Goal: Task Accomplishment & Management: Complete application form

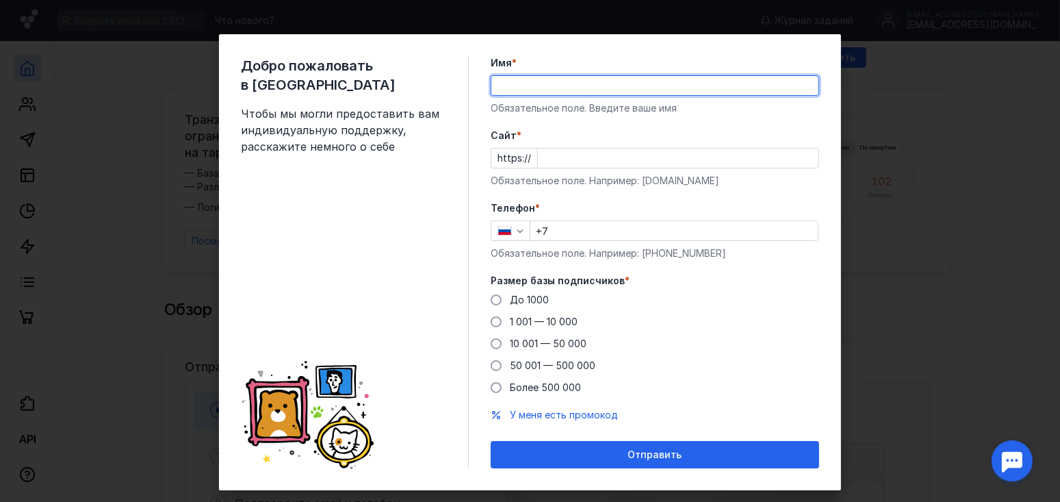
click at [519, 88] on input "Имя *" at bounding box center [655, 85] width 327 height 19
type input "[PERSON_NAME]"
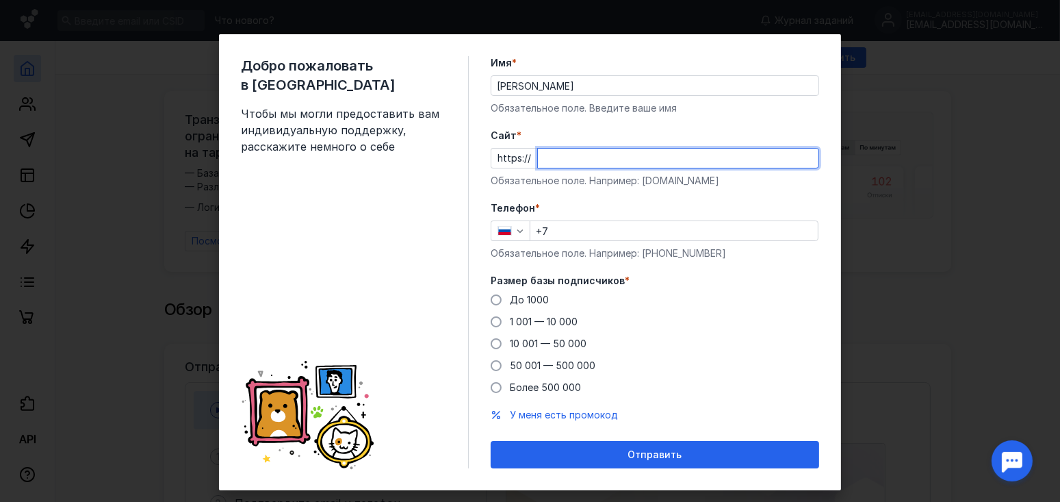
paste input "[DOMAIN_NAME]"
type input "[DOMAIN_NAME]"
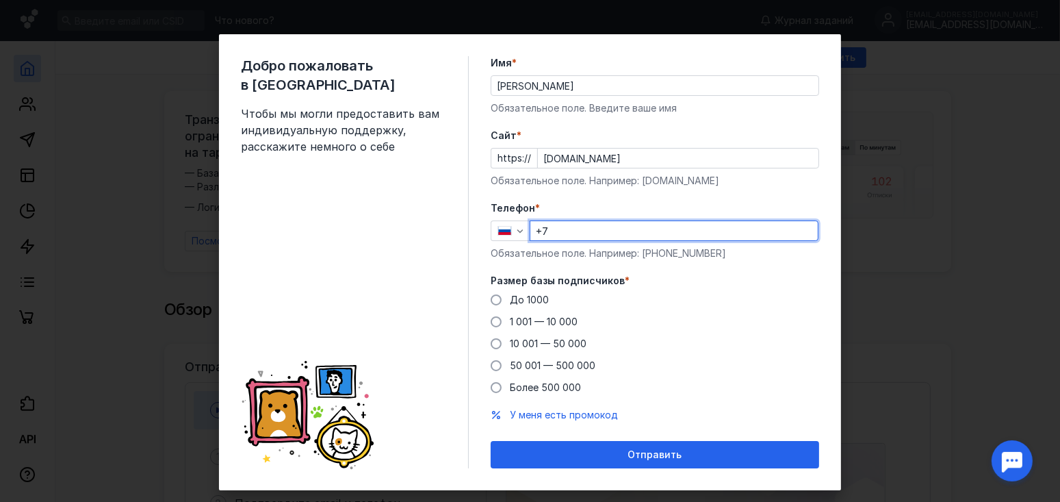
click at [565, 229] on input "+7" at bounding box center [675, 230] width 288 height 19
type input "[PHONE_NUMBER]"
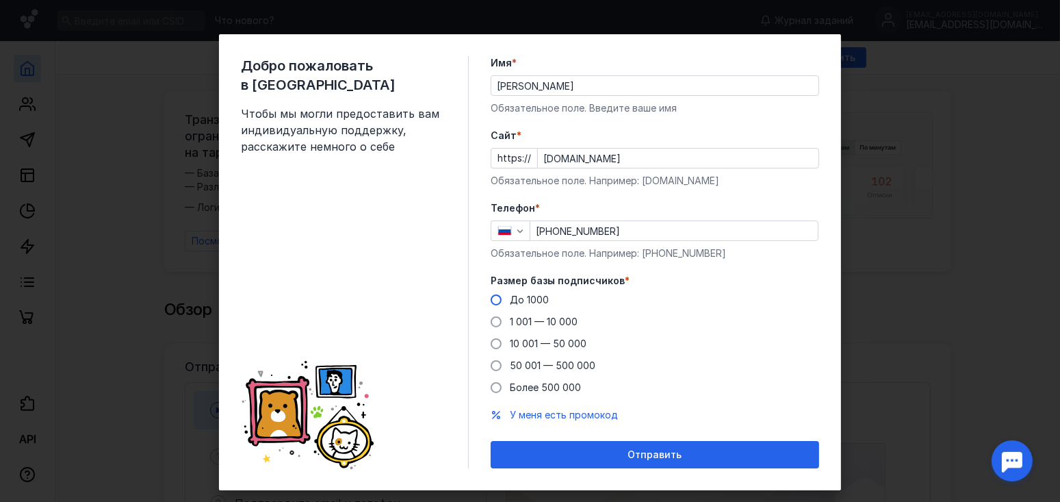
click at [493, 298] on span at bounding box center [496, 299] width 11 height 11
click at [0, 0] on input "До 1000" at bounding box center [0, 0] width 0 height 0
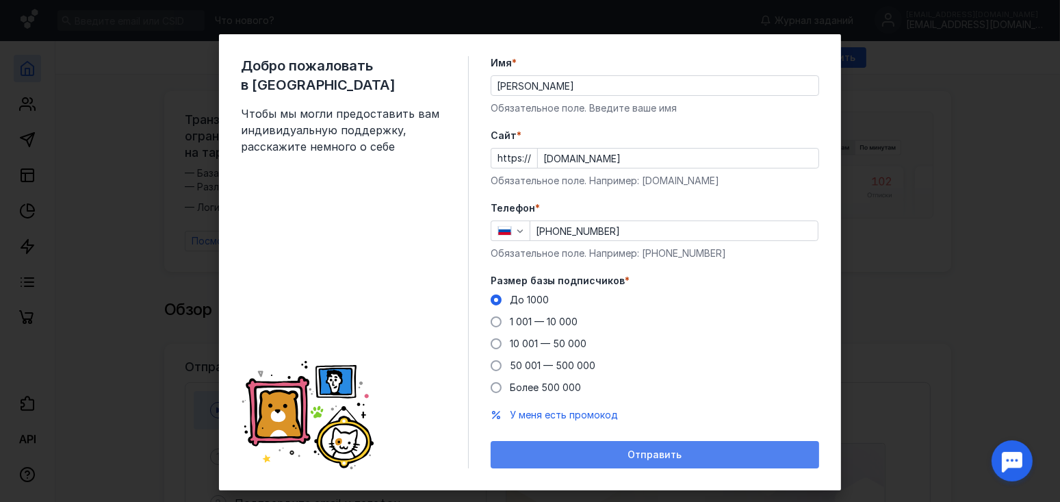
click at [633, 450] on span "Отправить" at bounding box center [655, 455] width 54 height 12
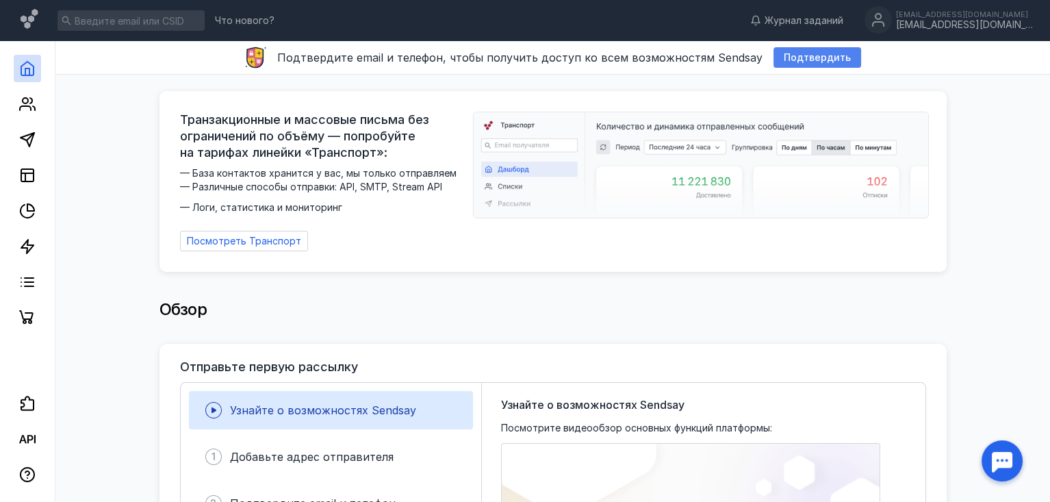
click at [804, 56] on span "Подтвердить" at bounding box center [817, 58] width 67 height 12
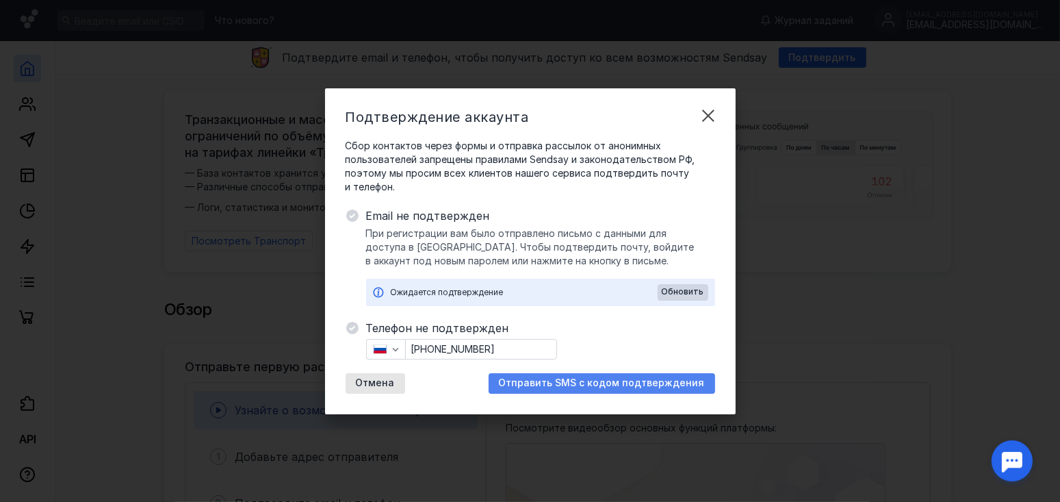
click at [609, 384] on span "Отправить SMS с кодом подтверждения" at bounding box center [602, 383] width 206 height 12
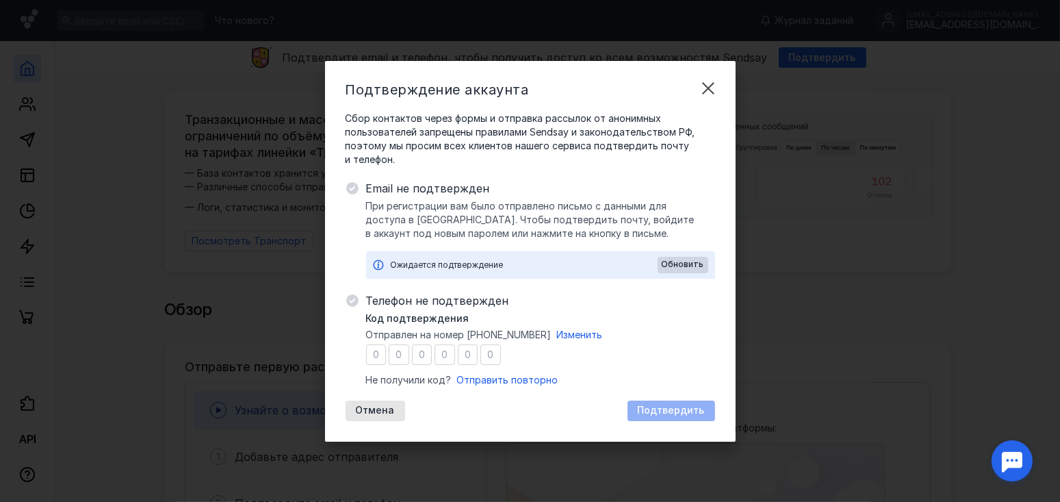
type input "1"
type input "3"
type input "2"
type input "5"
type input "2"
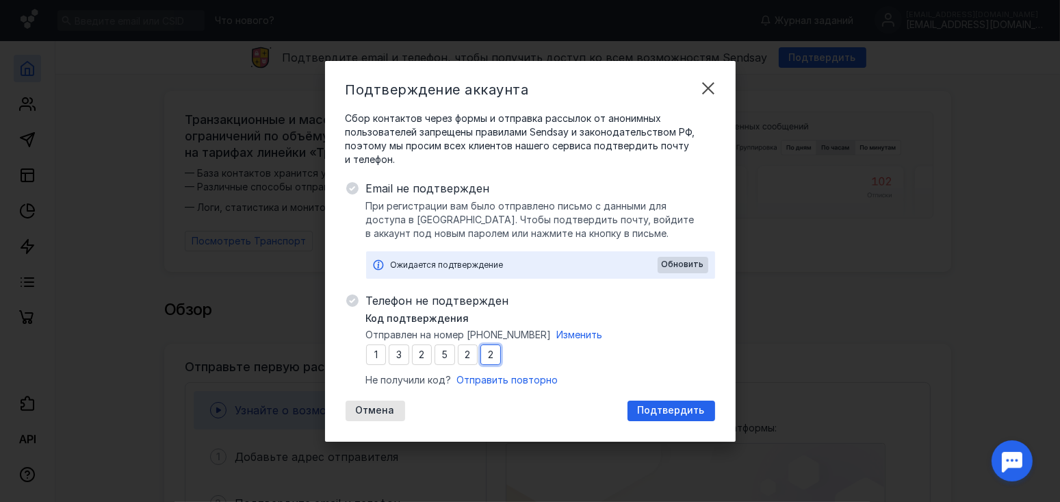
type input "2"
click at [683, 411] on span "Подтвердить" at bounding box center [671, 411] width 67 height 12
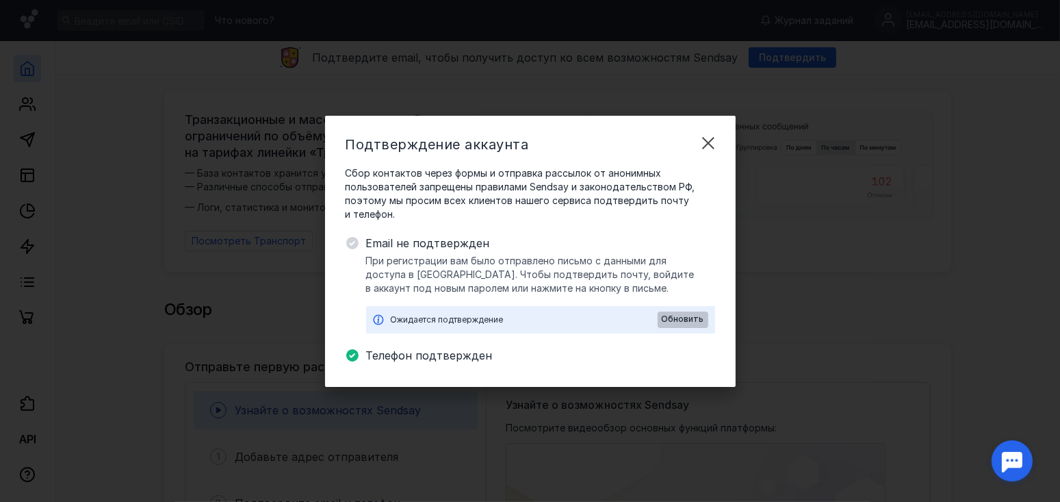
click at [680, 319] on span "Обновить" at bounding box center [683, 319] width 42 height 10
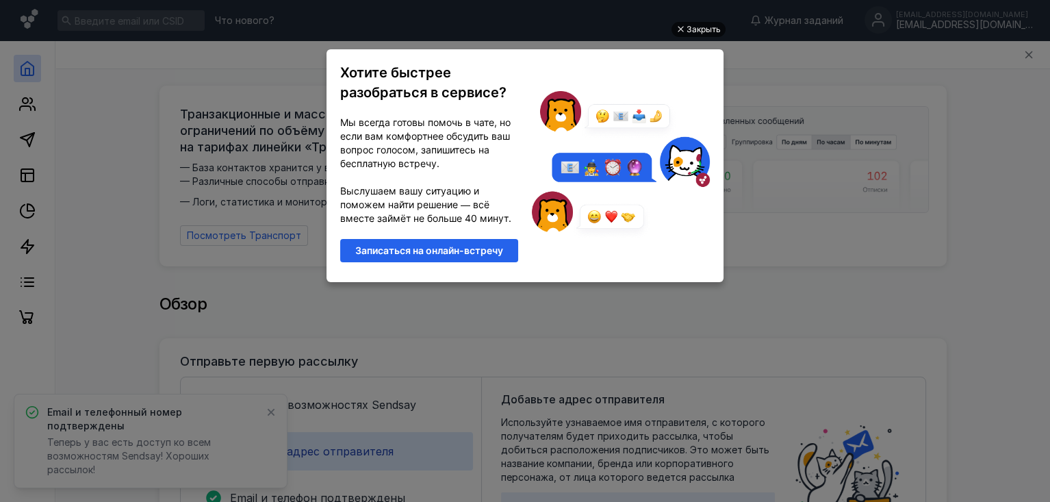
click at [691, 26] on div "Закрыть" at bounding box center [704, 29] width 34 height 15
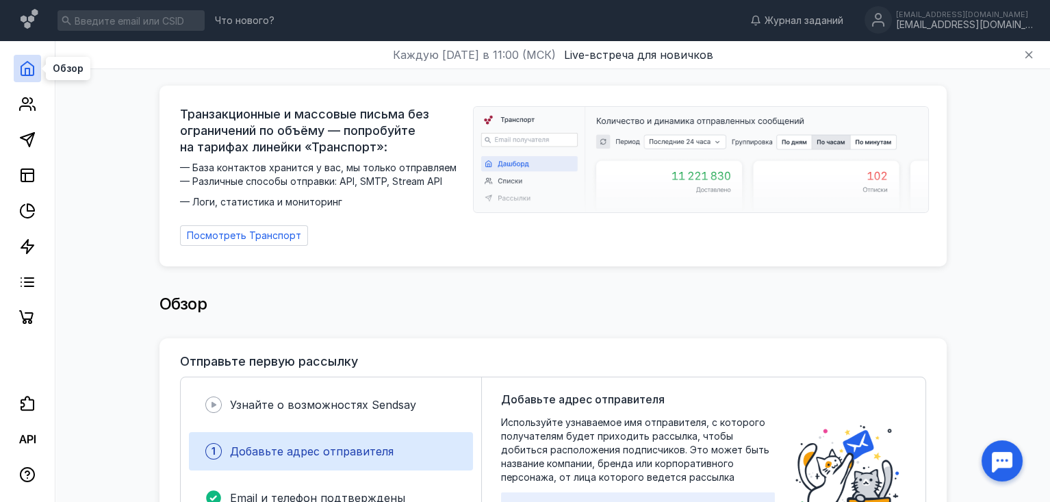
click at [27, 69] on icon at bounding box center [27, 68] width 16 height 16
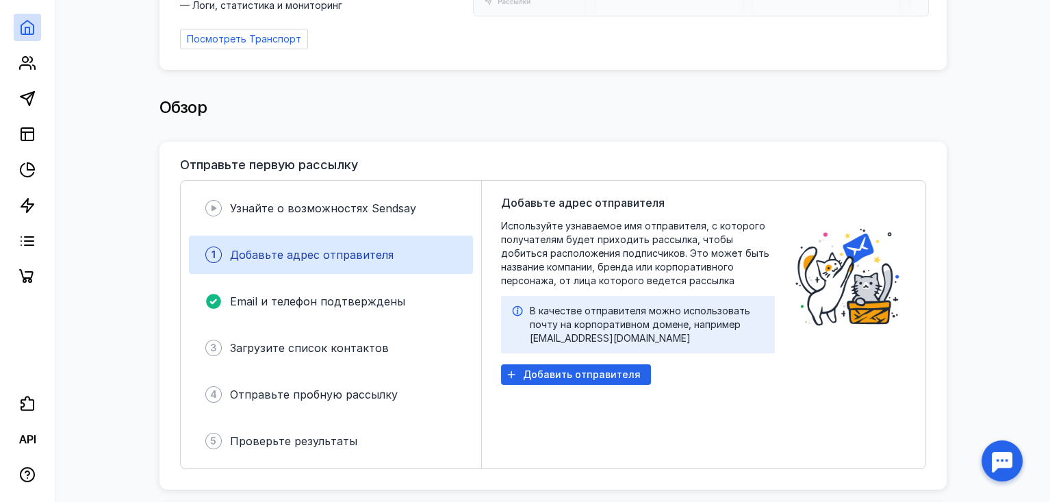
scroll to position [205, 0]
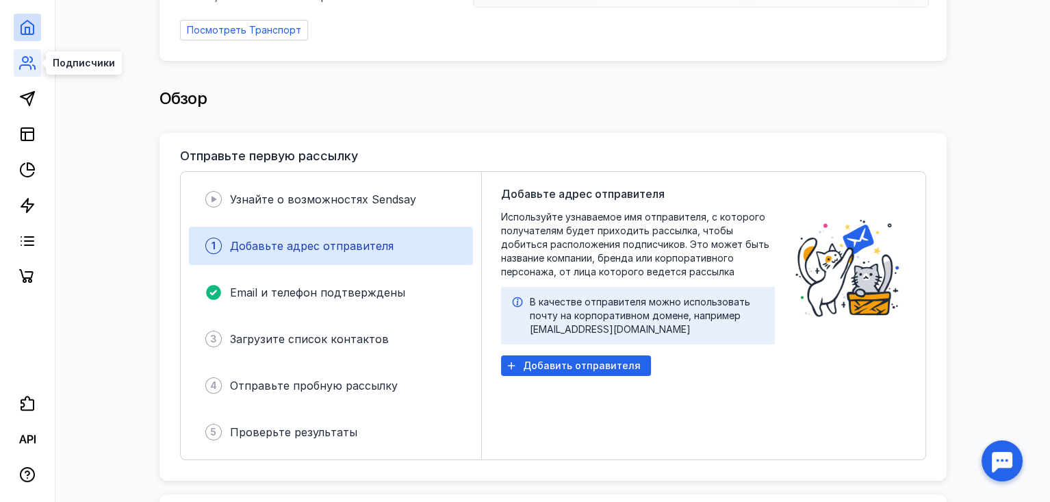
click at [28, 65] on icon at bounding box center [25, 67] width 11 height 4
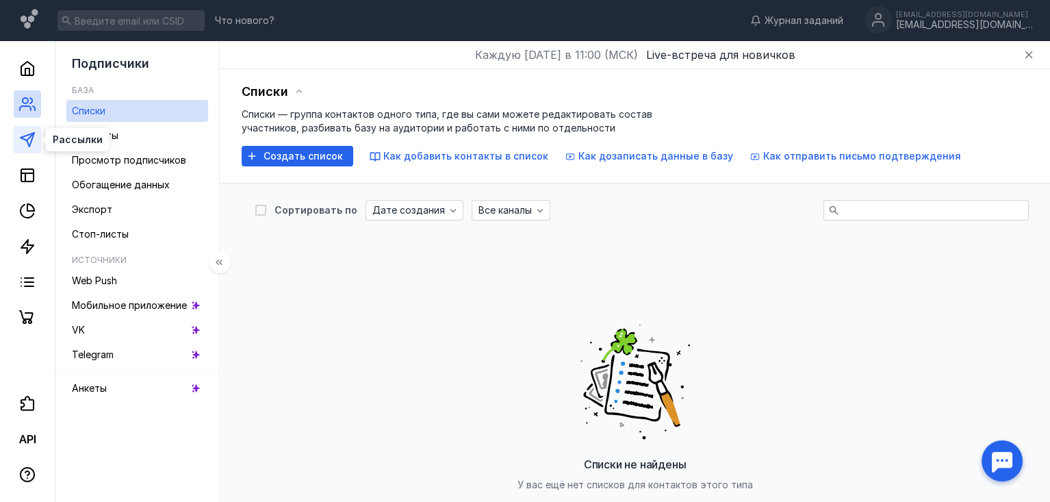
click at [21, 140] on icon at bounding box center [27, 139] width 16 height 16
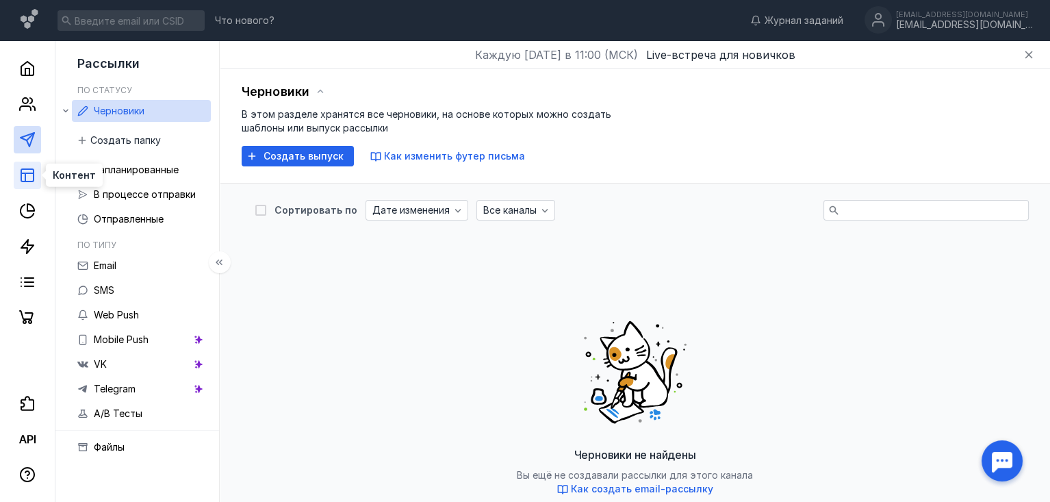
click at [29, 171] on icon at bounding box center [27, 175] width 16 height 16
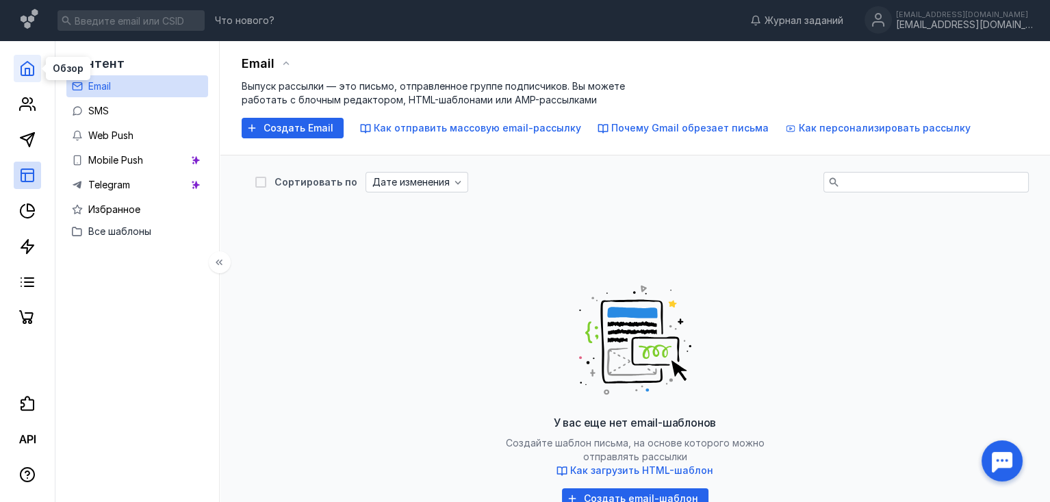
click at [29, 71] on polyline at bounding box center [27, 71] width 4 height 7
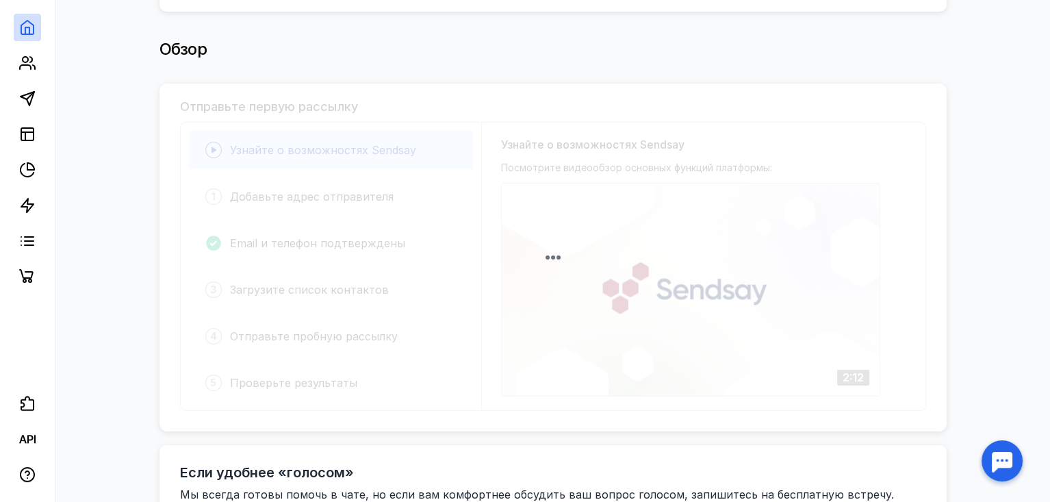
scroll to position [232, 0]
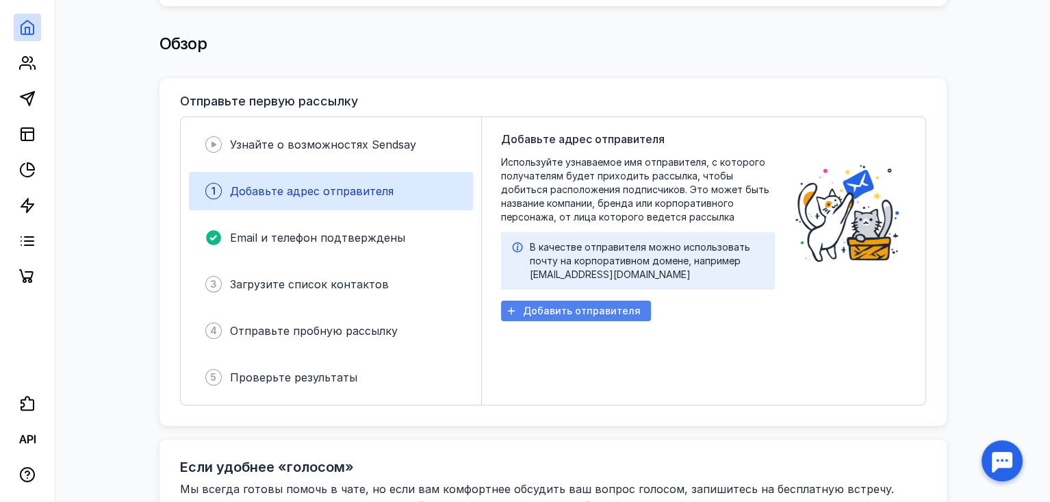
click at [572, 305] on span "Добавить отправителя" at bounding box center [582, 311] width 118 height 12
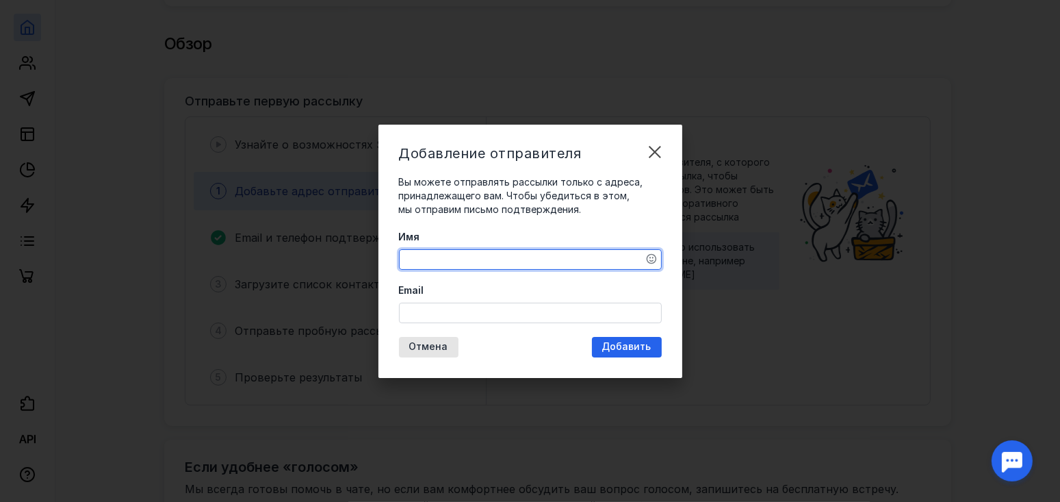
click at [448, 259] on textarea "Имя" at bounding box center [531, 259] width 262 height 19
type textarea "V"
type textarea "[PERSON_NAME]"
click at [415, 311] on input "Email" at bounding box center [531, 312] width 262 height 19
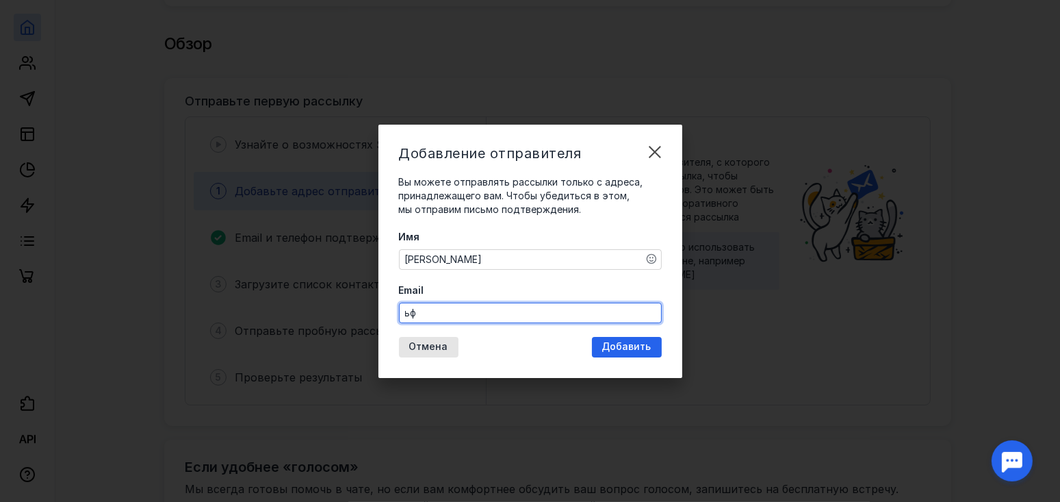
type input "ь"
type input "[EMAIL_ADDRESS][DOMAIN_NAME]"
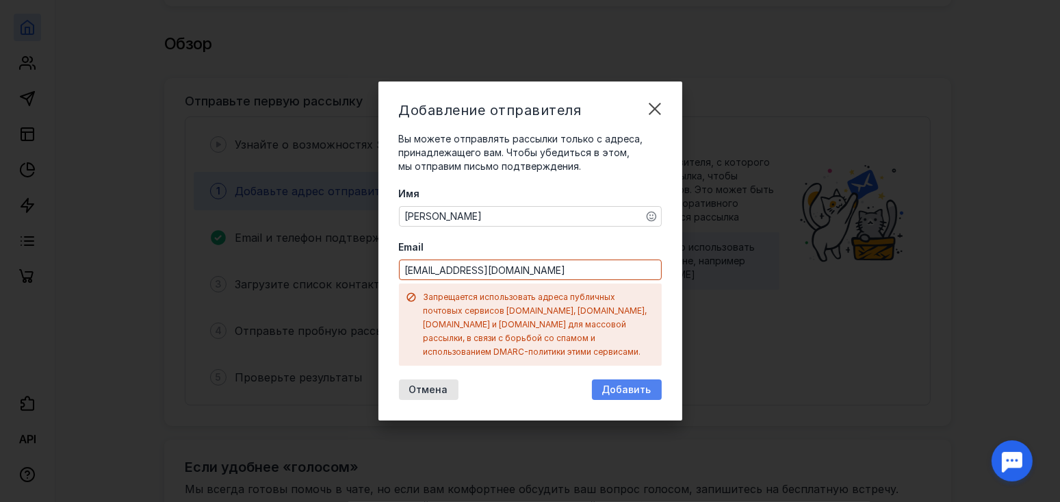
click at [633, 346] on div "Добавление отправителя Вы можете отправлять рассылки только с адреса, принадлеж…" at bounding box center [531, 250] width 304 height 339
click at [628, 384] on span "Добавить" at bounding box center [626, 390] width 49 height 12
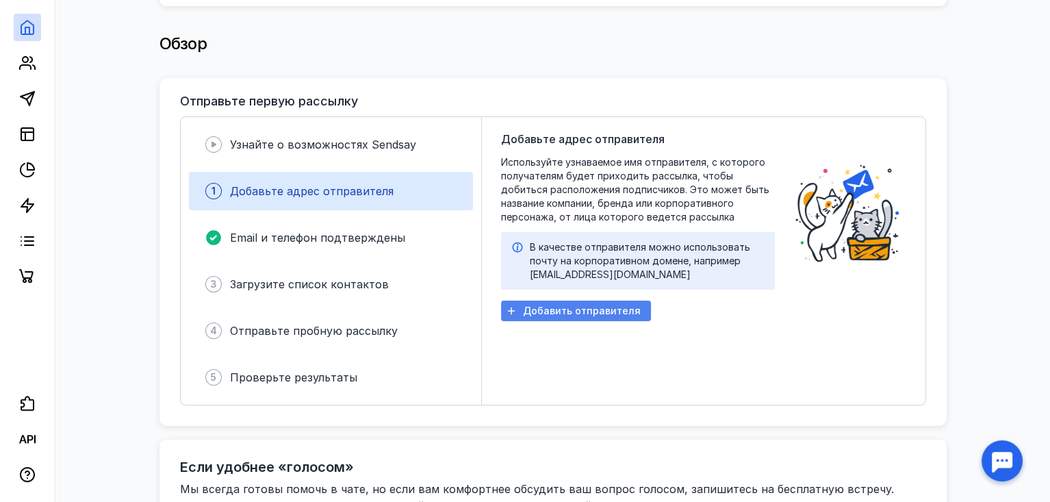
click at [557, 305] on span "Добавить отправителя" at bounding box center [582, 311] width 118 height 12
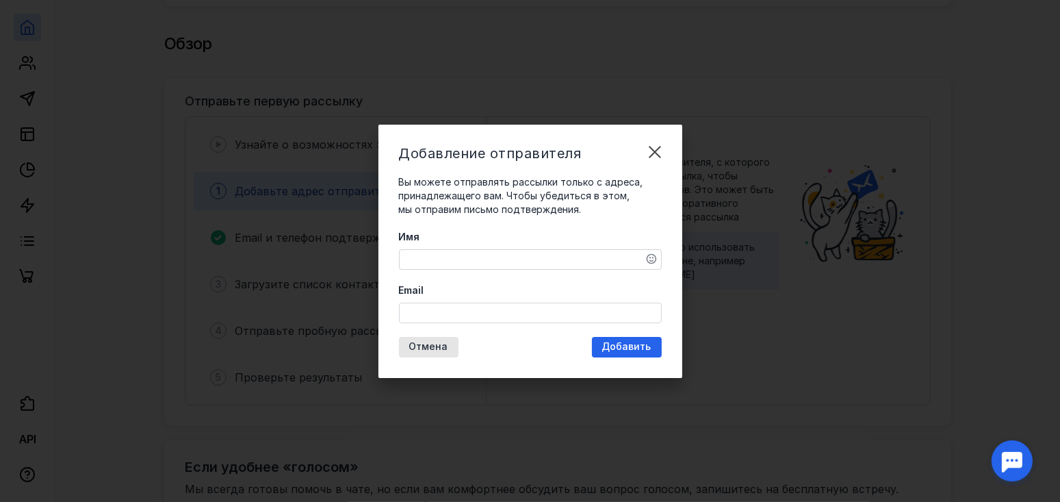
click at [416, 255] on textarea "Имя" at bounding box center [531, 259] width 262 height 19
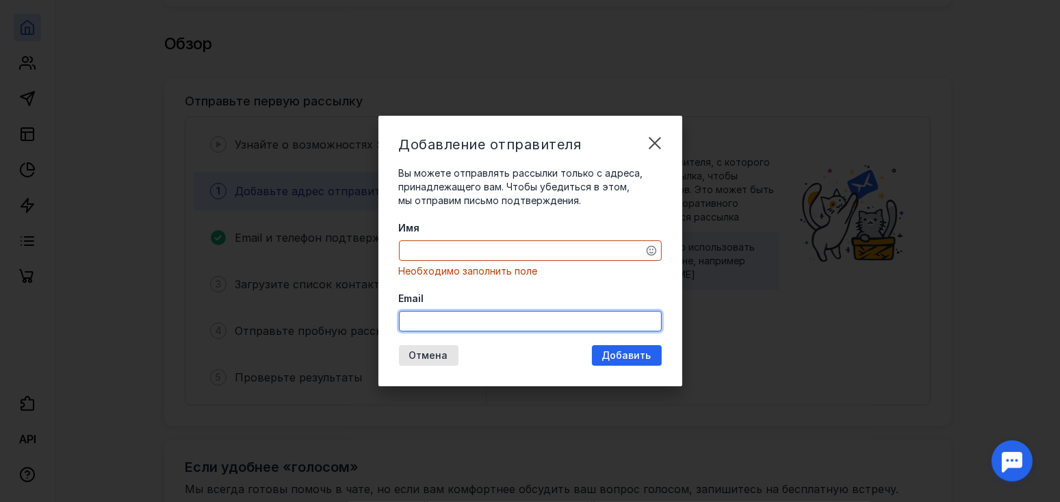
click at [411, 307] on div "Email" at bounding box center [530, 312] width 263 height 40
type input "[EMAIL_ADDRESS][DOMAIN_NAME]"
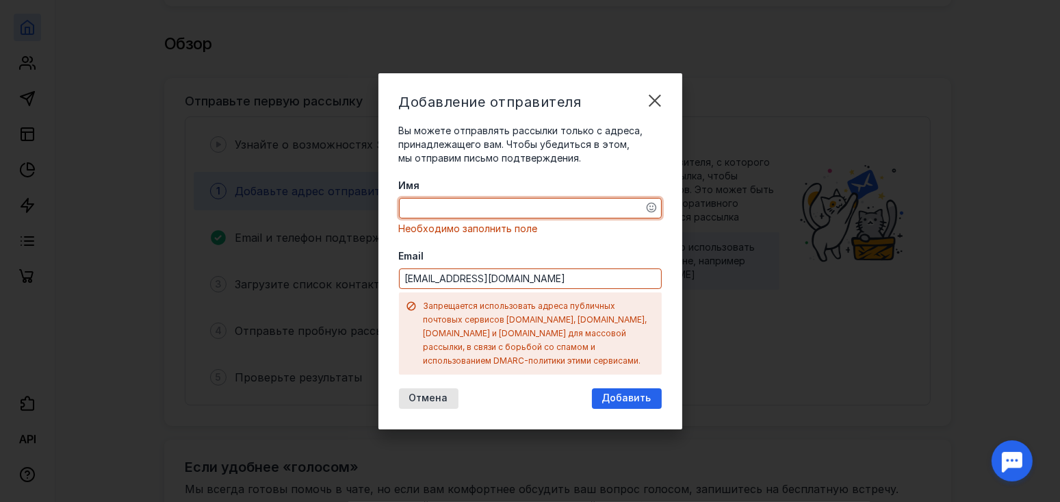
click at [416, 255] on div "Имя Необходимо заполнить поле Email [EMAIL_ADDRESS][DOMAIN_NAME] Запрещается ис…" at bounding box center [530, 277] width 263 height 196
type textarea "[PERSON_NAME]"
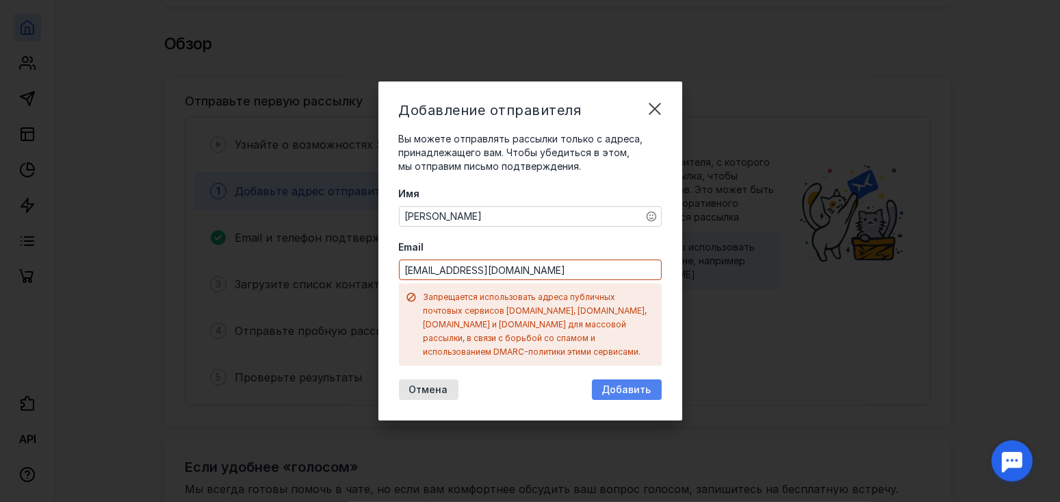
click at [616, 384] on span "Добавить" at bounding box center [626, 390] width 49 height 12
click at [633, 384] on span "Добавить" at bounding box center [626, 390] width 49 height 12
click at [632, 384] on span "Добавить" at bounding box center [626, 390] width 49 height 12
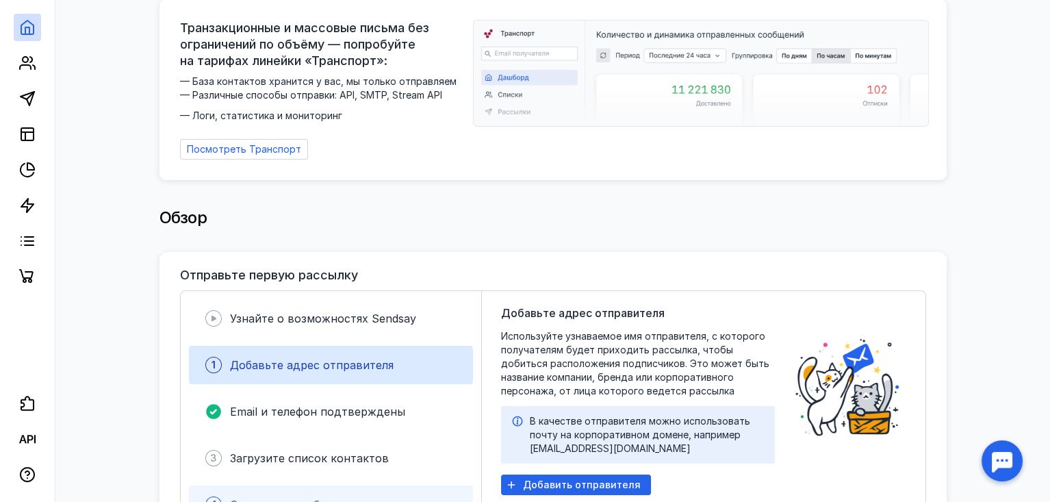
scroll to position [0, 0]
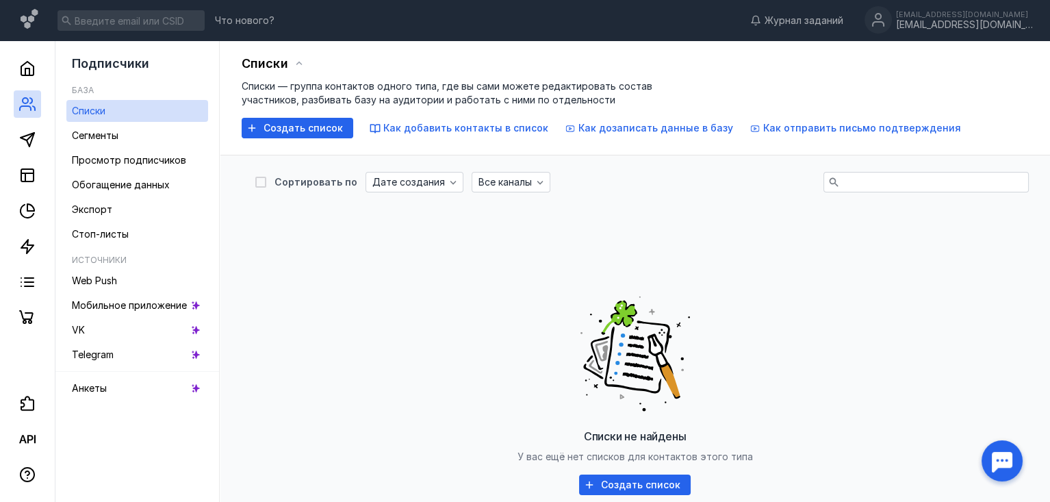
scroll to position [205, 0]
